Goal: Register for event/course

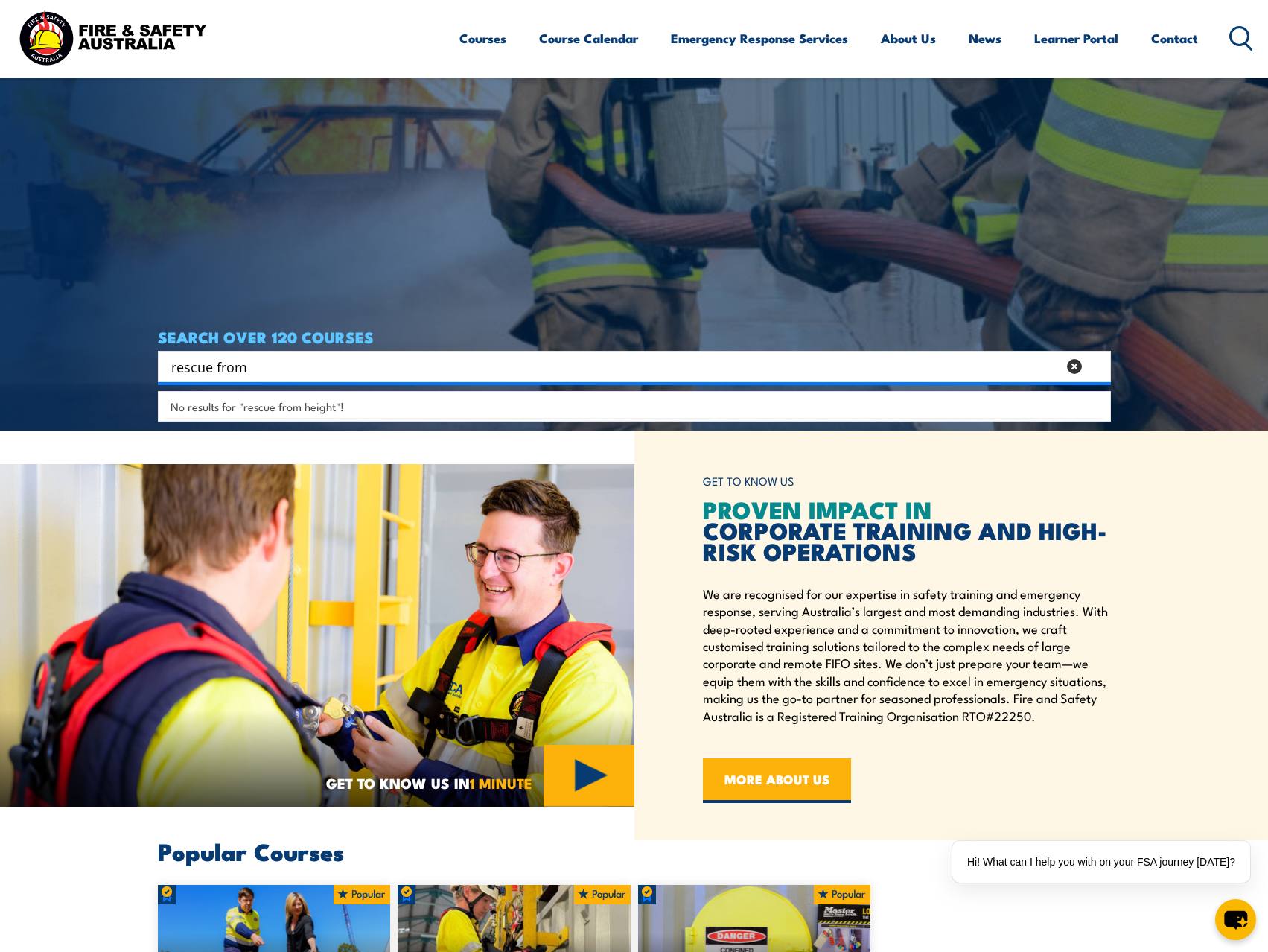
type input "rescue"
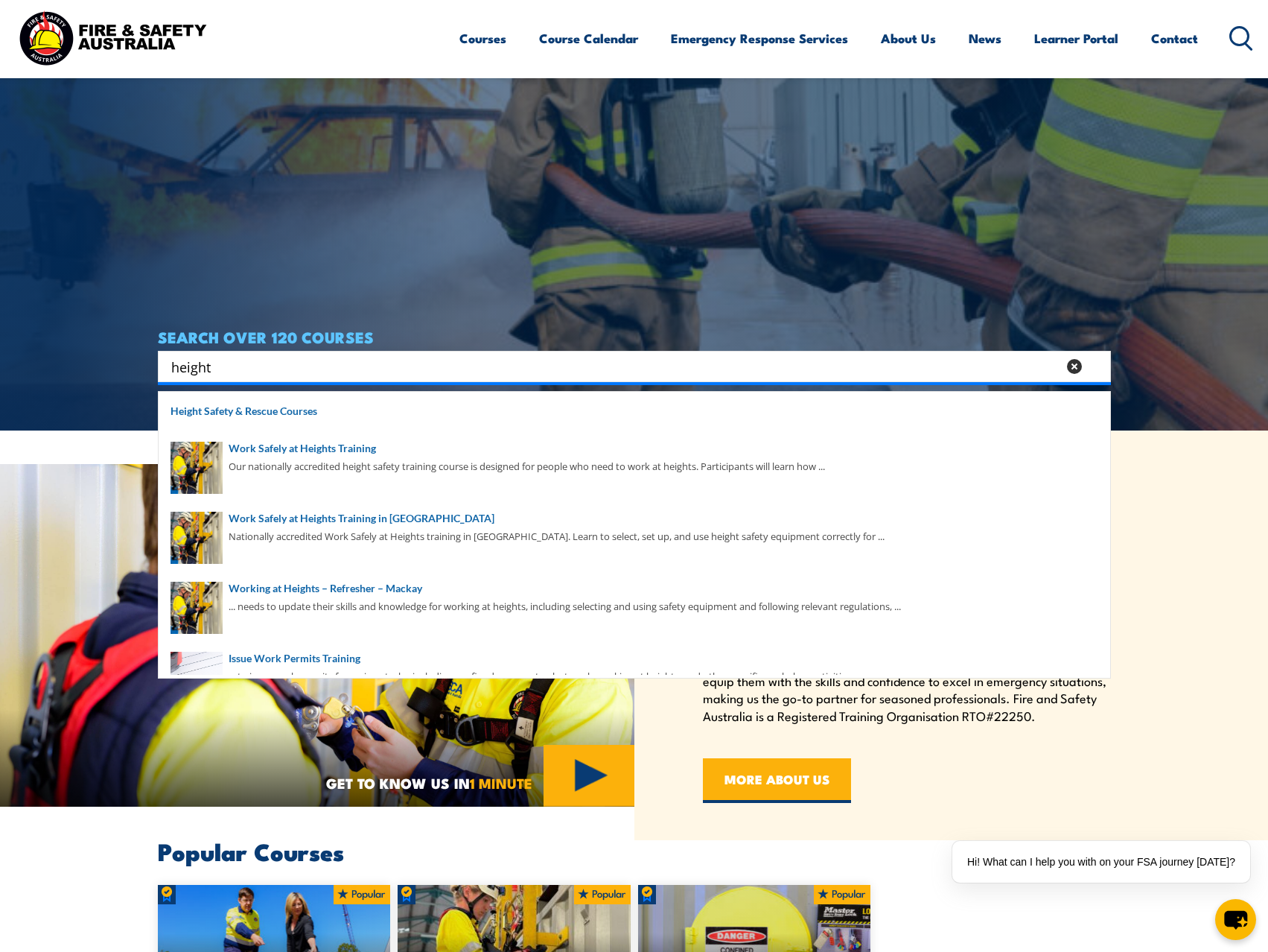
type input "height"
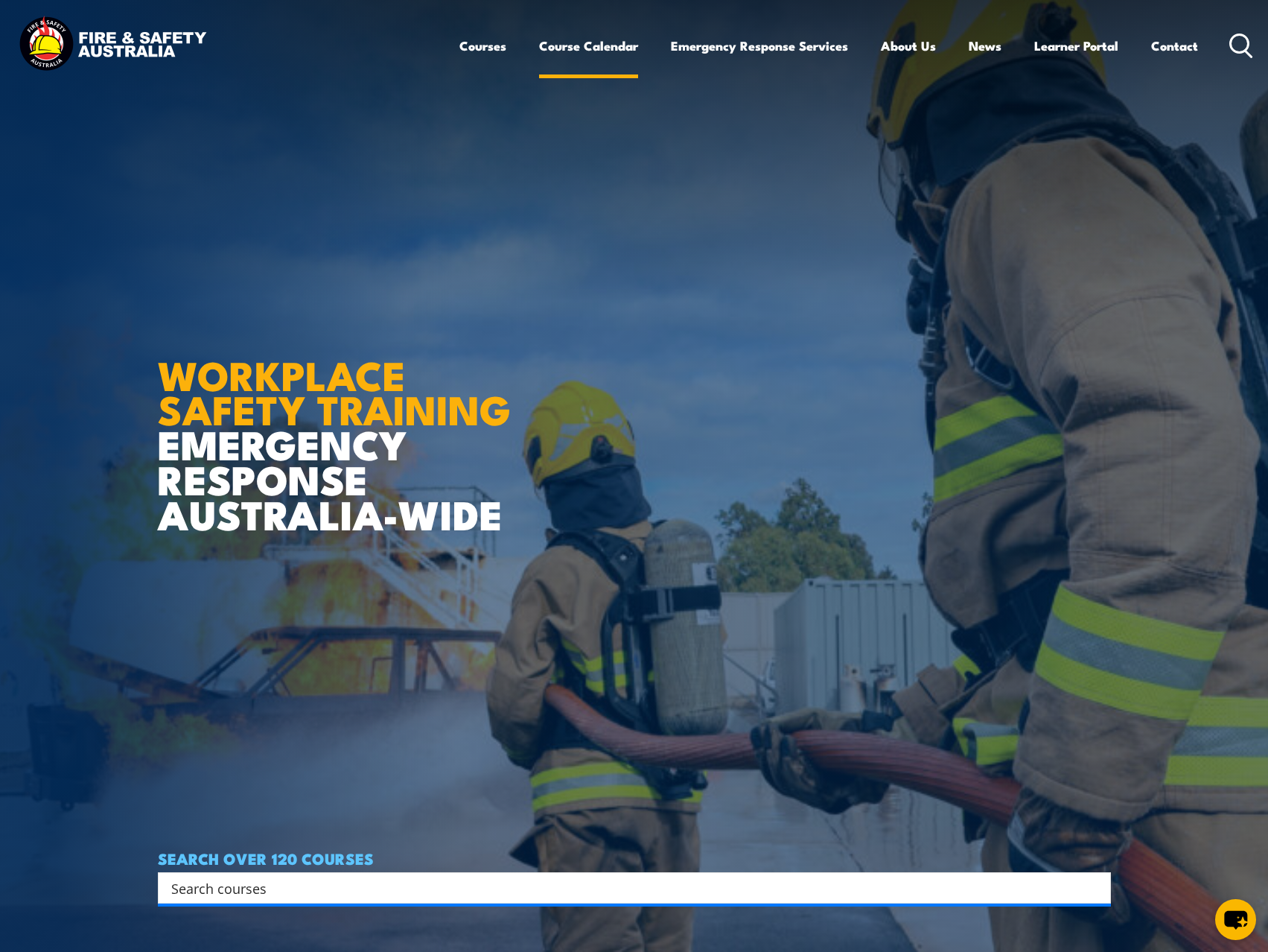
click at [562, 47] on link "Course Calendar" at bounding box center [589, 46] width 99 height 40
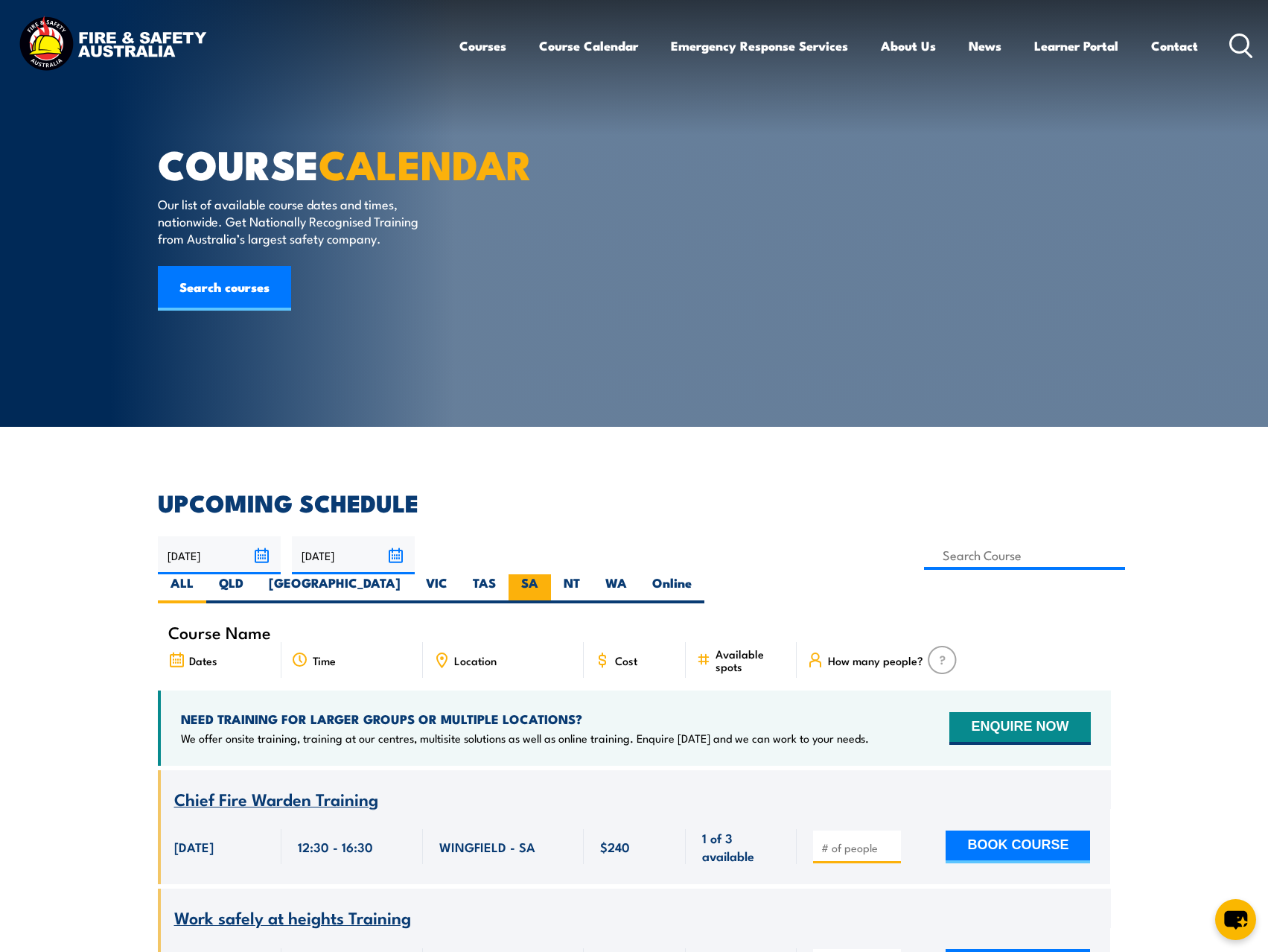
click at [551, 574] on label "SA" at bounding box center [529, 588] width 43 height 29
click at [548, 574] on input "SA" at bounding box center [543, 579] width 9 height 9
radio input "true"
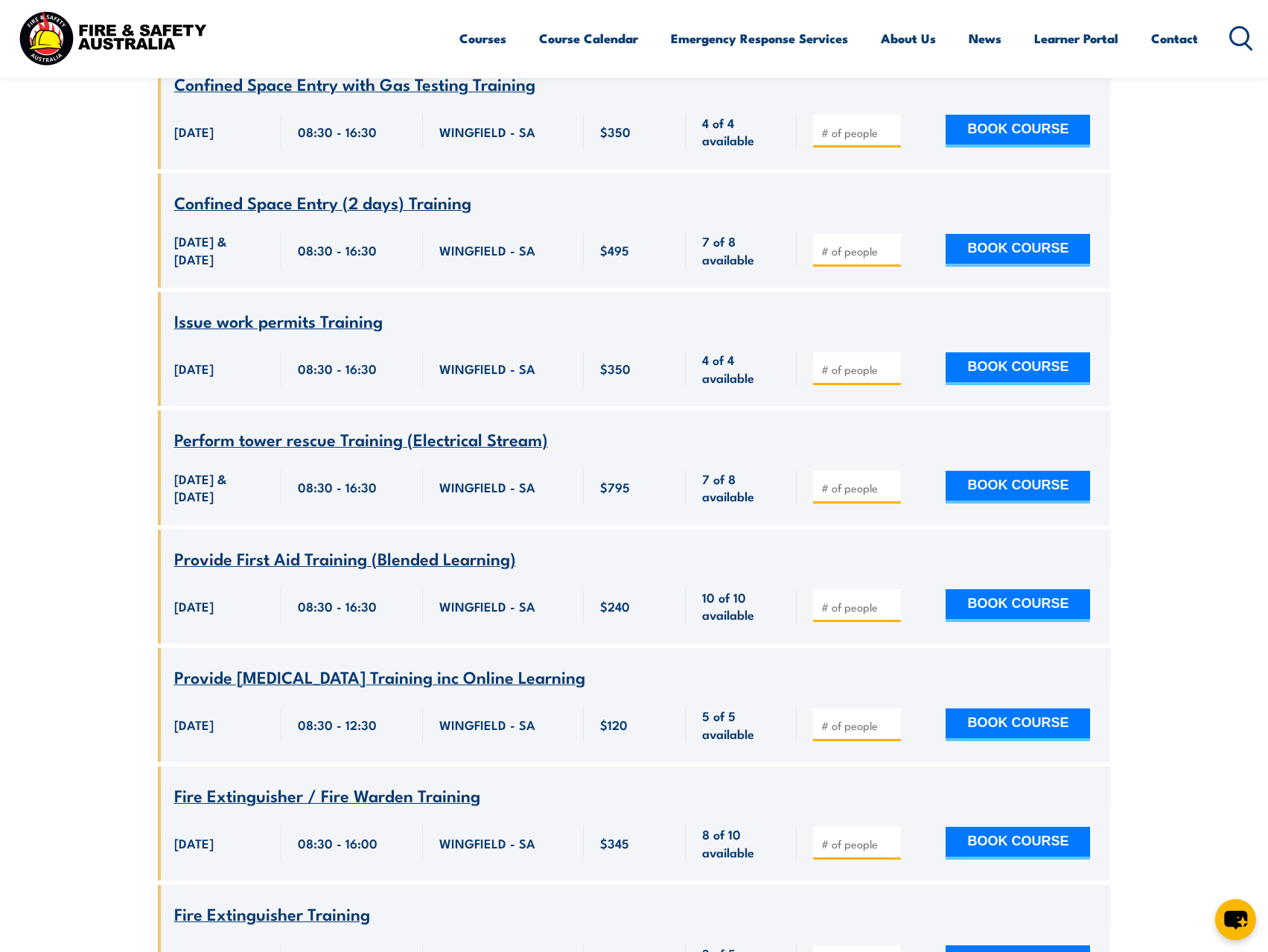
scroll to position [6003, 0]
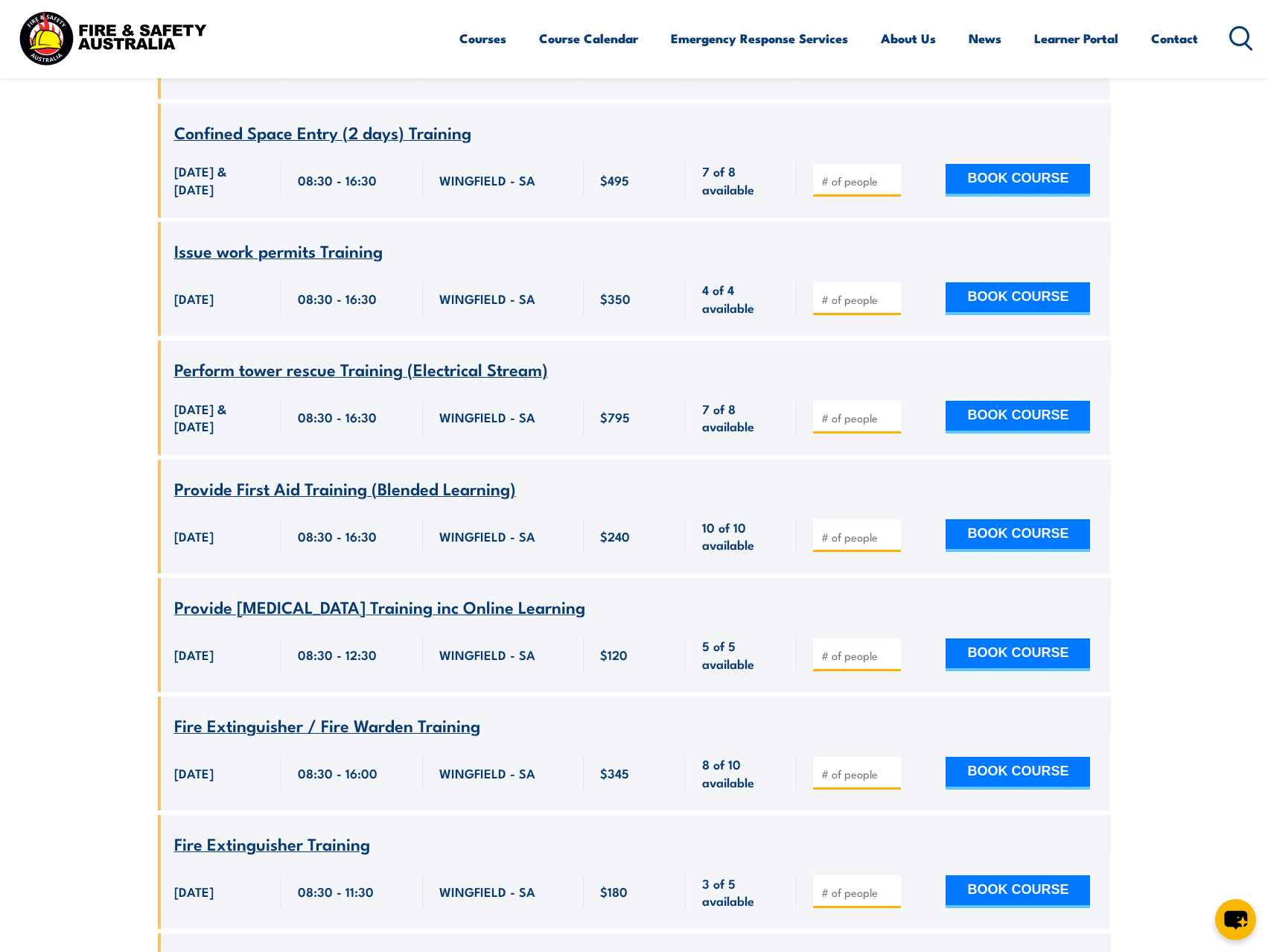
click at [357, 357] on span "Perform tower rescue Training (Electrical Stream)" at bounding box center [361, 368] width 374 height 26
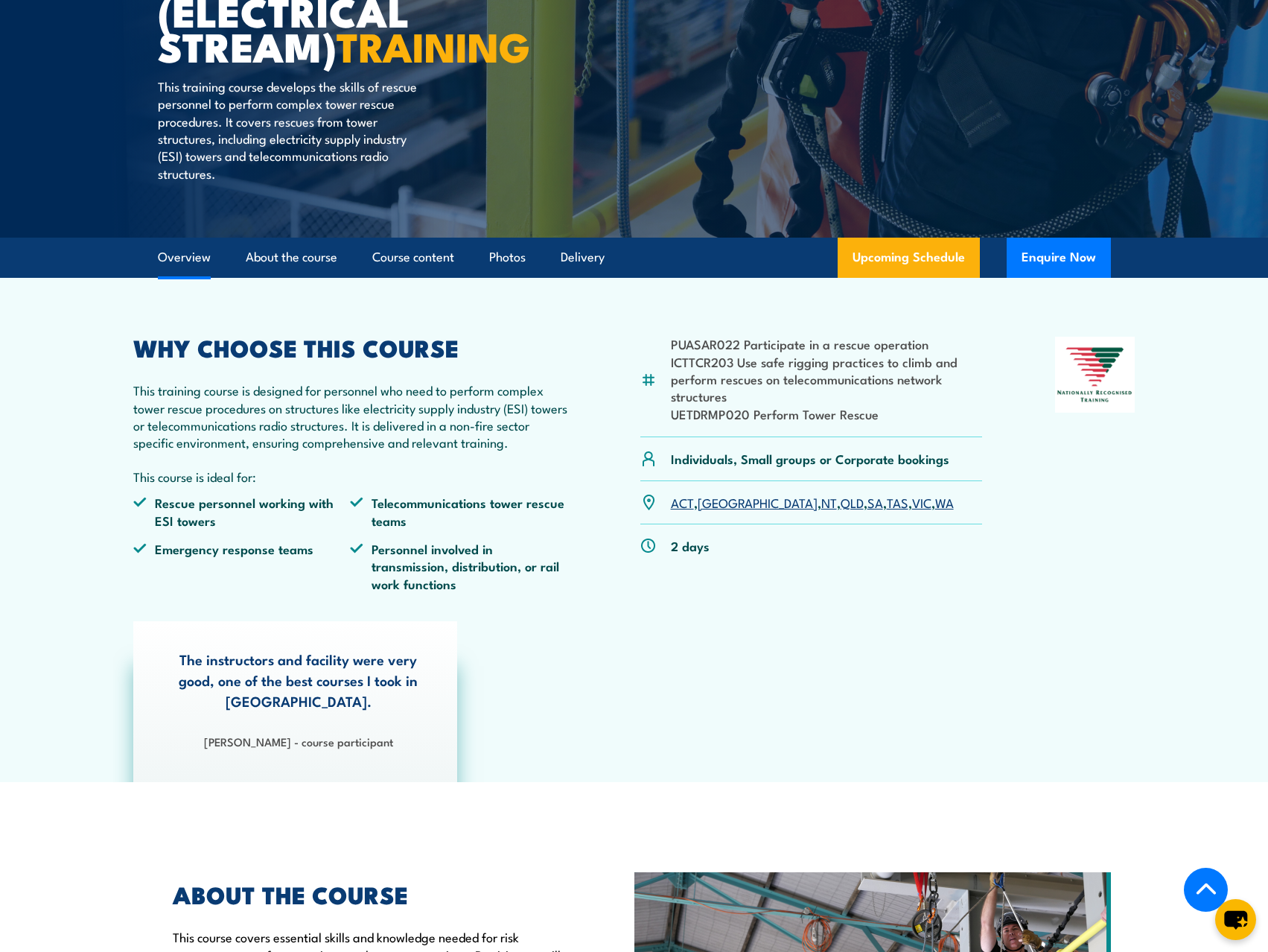
scroll to position [223, 0]
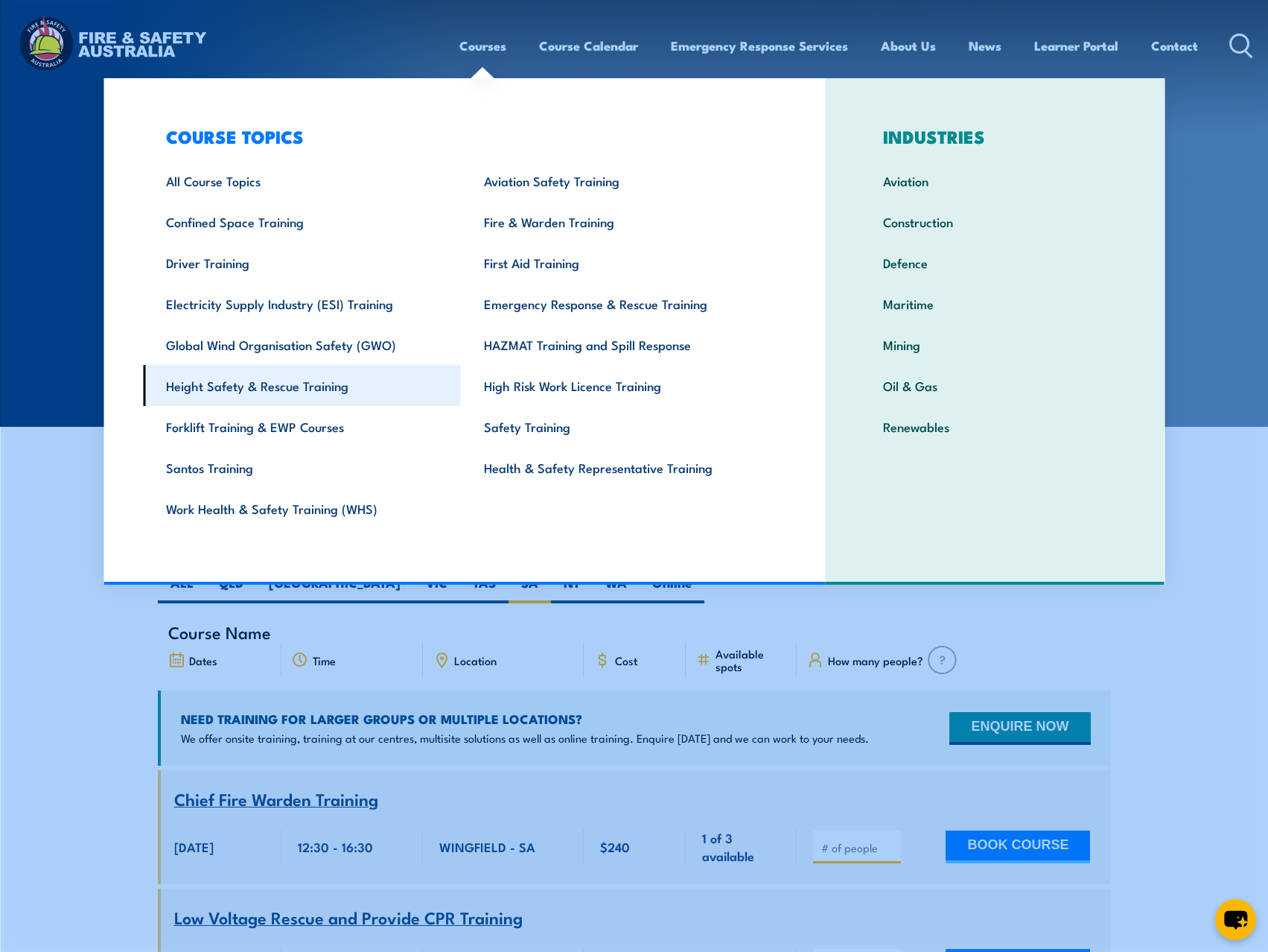
click at [268, 388] on link "Height Safety & Rescue Training" at bounding box center [301, 385] width 318 height 41
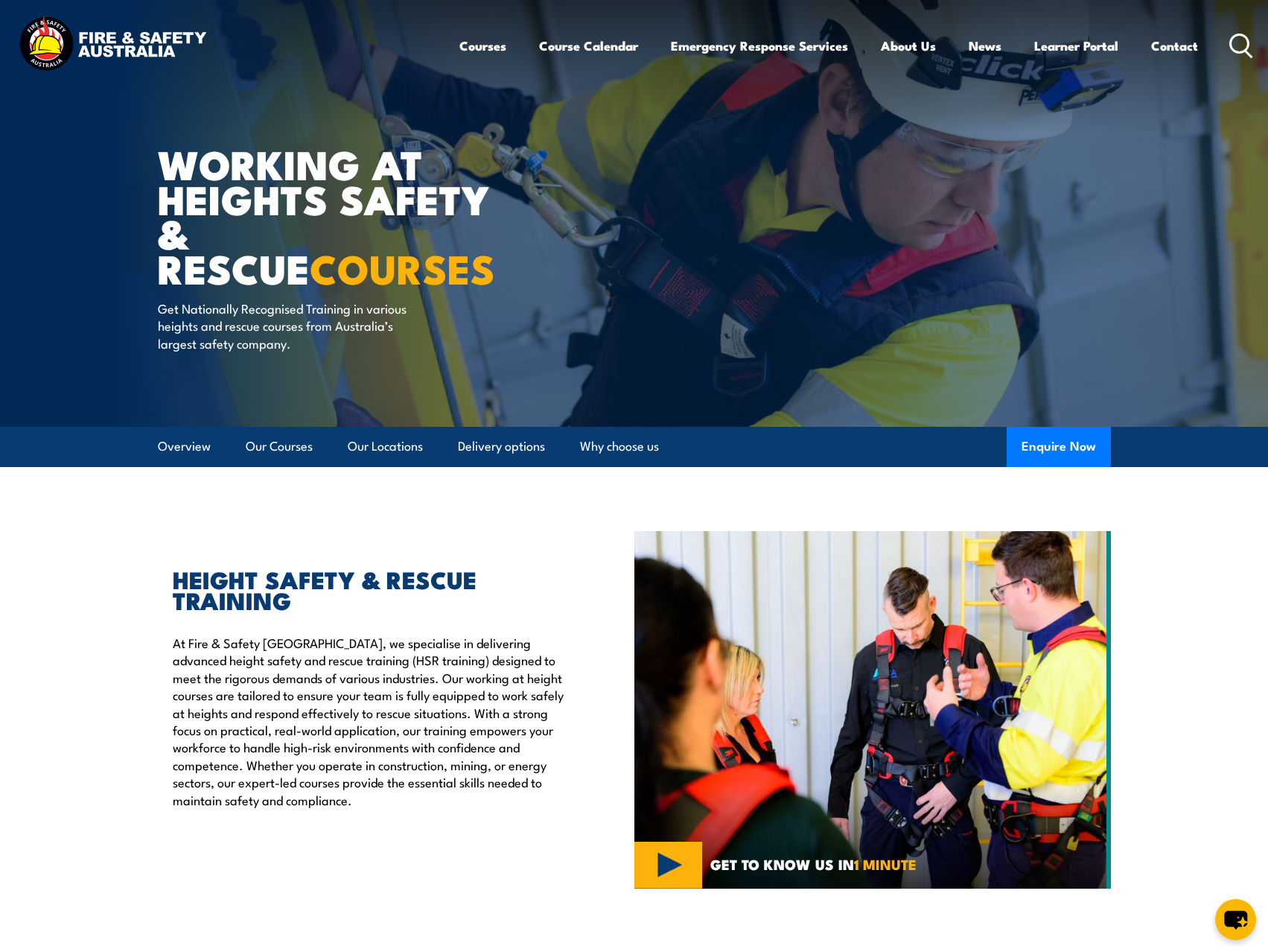
click at [1239, 36] on icon at bounding box center [1241, 46] width 24 height 25
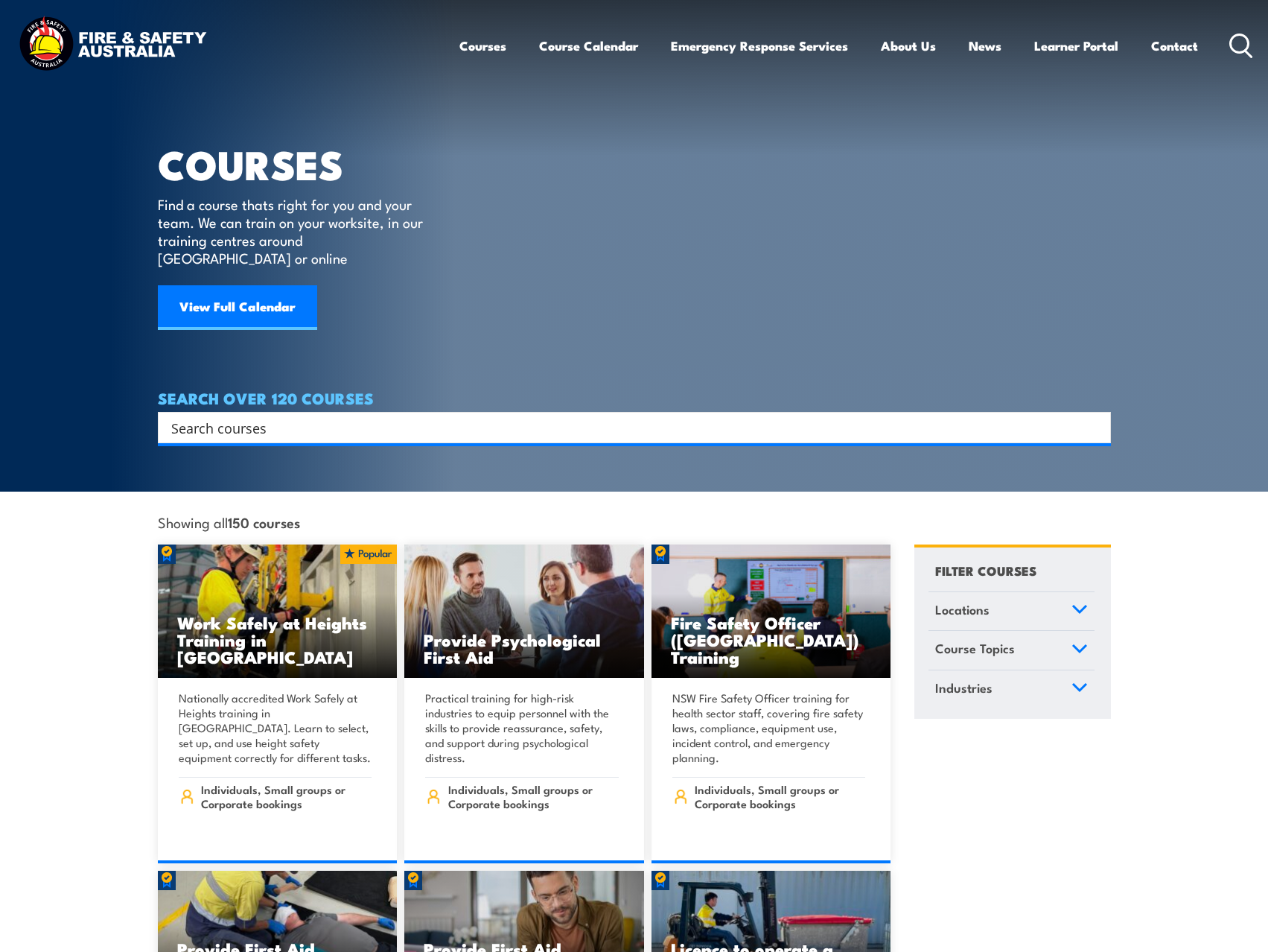
drag, startPoint x: 177, startPoint y: 413, endPoint x: 203, endPoint y: 422, distance: 27.5
click at [179, 416] on input "Search input" at bounding box center [625, 427] width 907 height 22
type input "rescue from height"
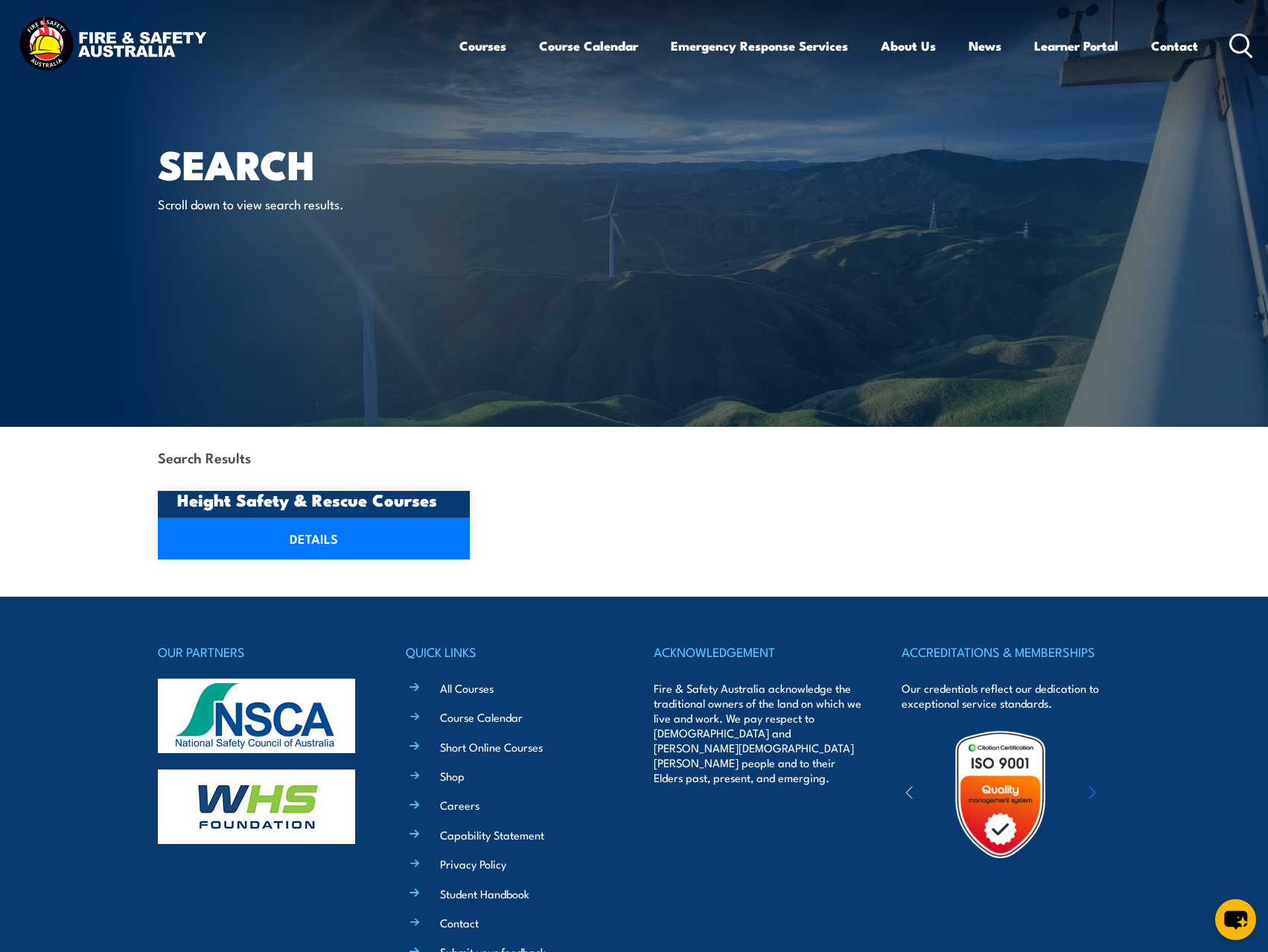
click at [301, 506] on h3 "Height Safety & Rescue Courses" at bounding box center [315, 499] width 274 height 17
